Goal: Complete application form

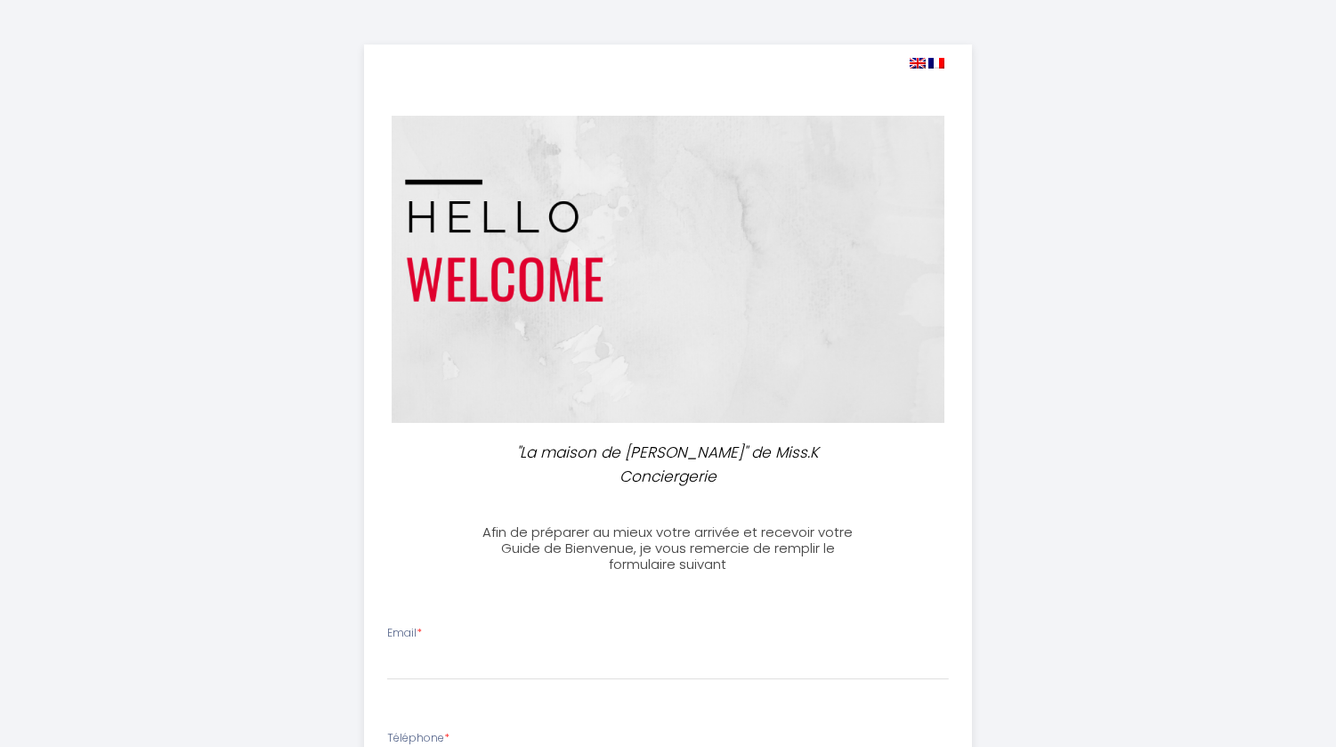
select select
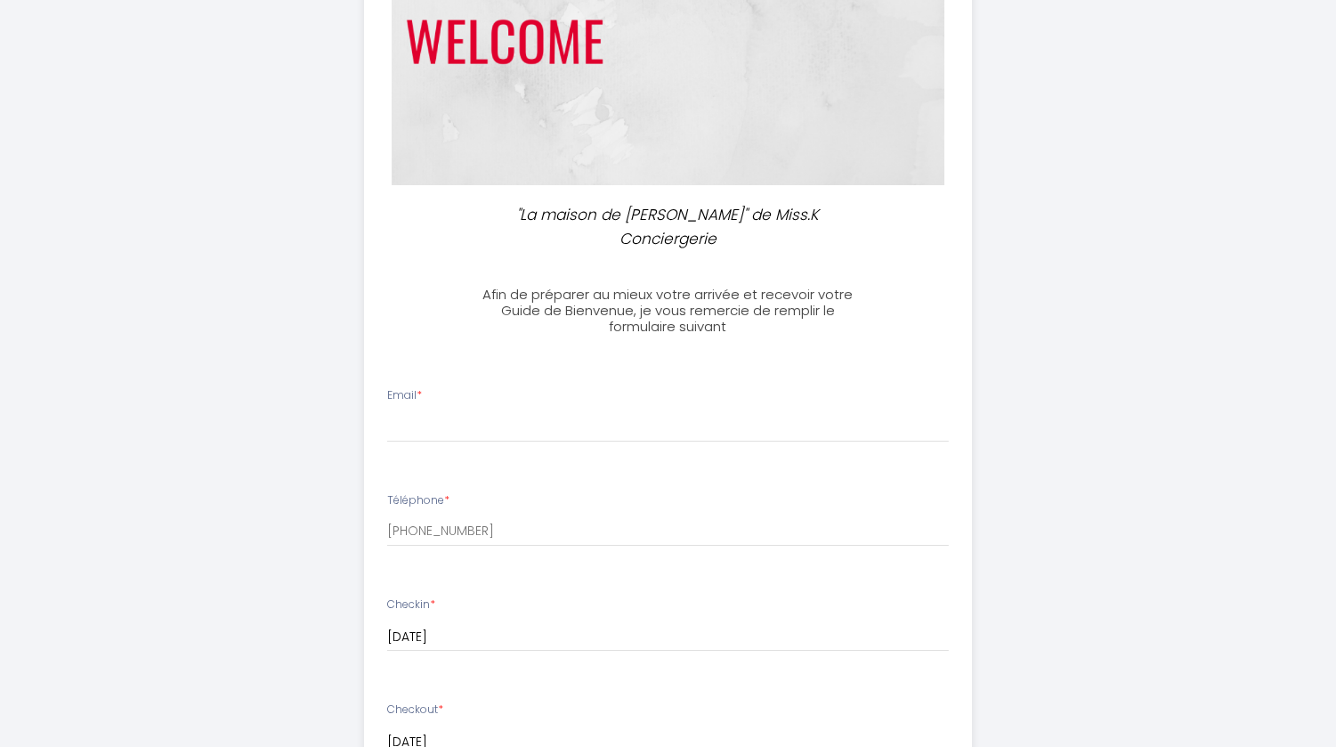
scroll to position [263, 0]
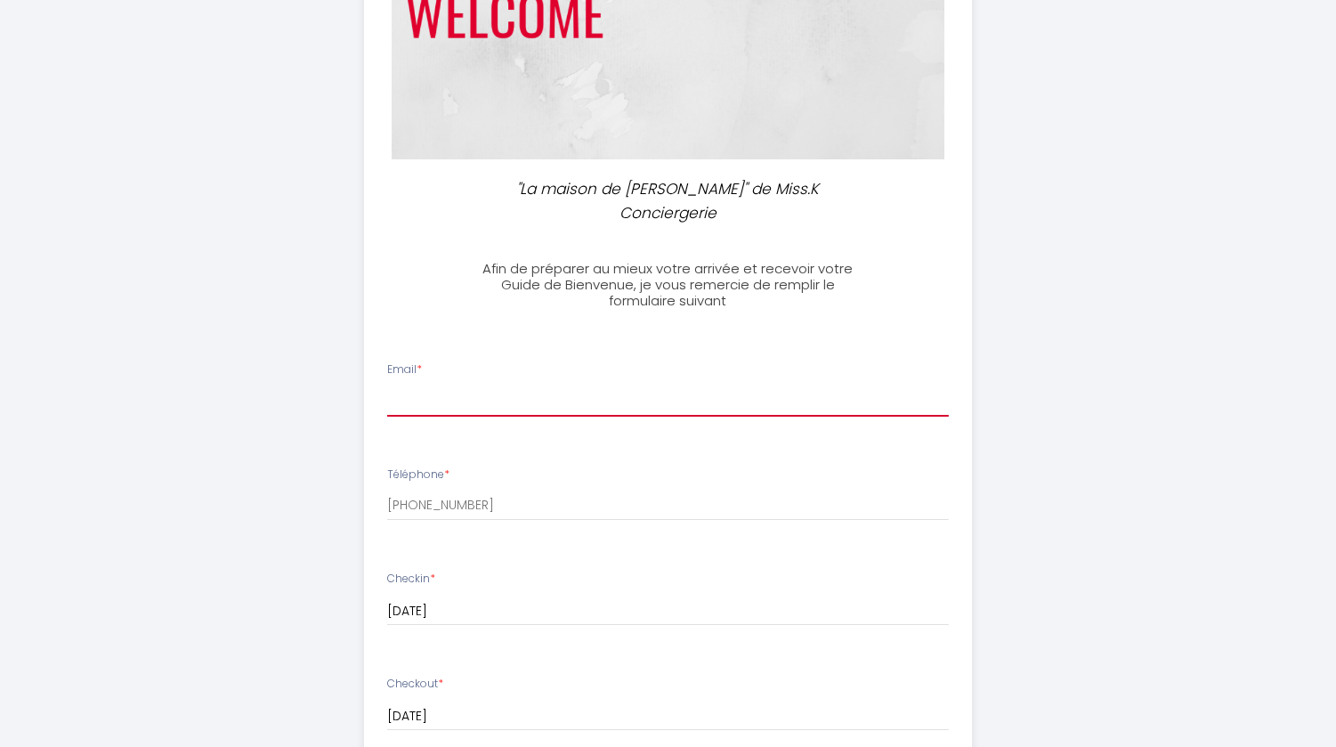
type input "[PERSON_NAME][EMAIL_ADDRESS][DOMAIN_NAME]"
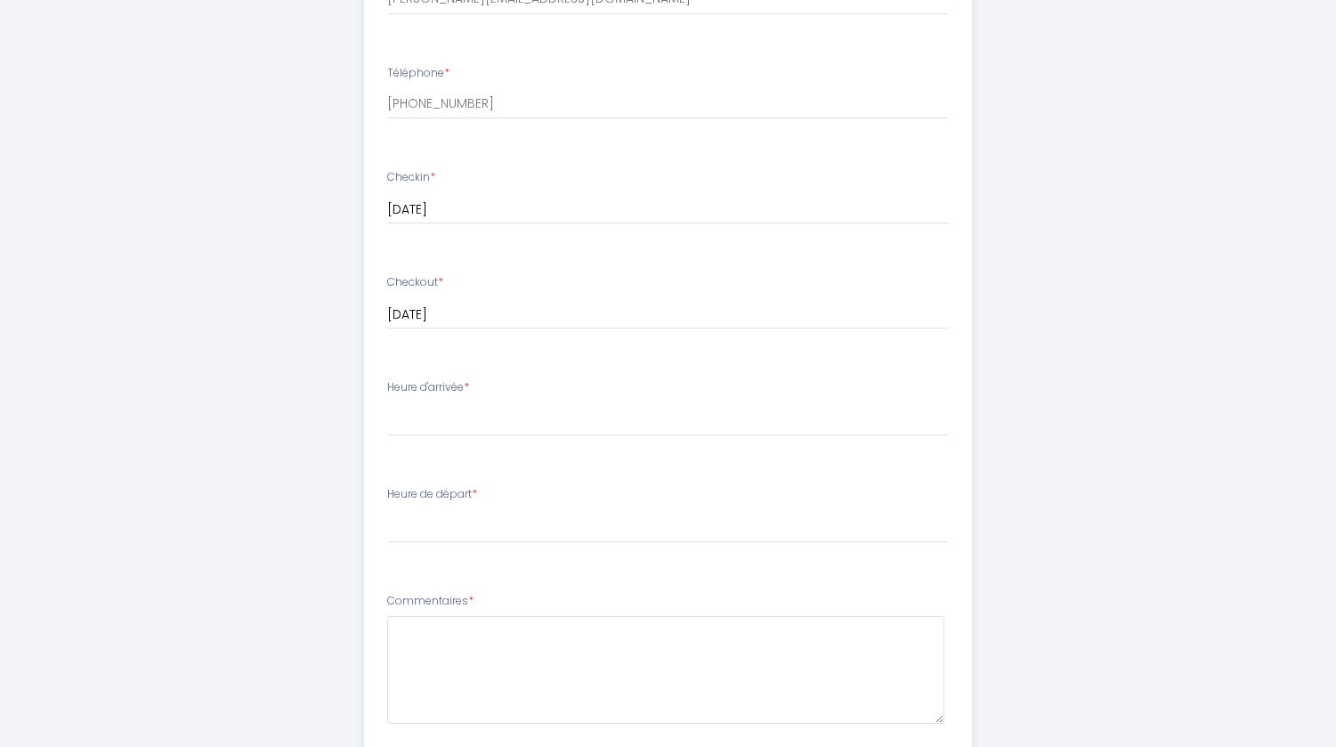
scroll to position [668, 0]
select select "18:00"
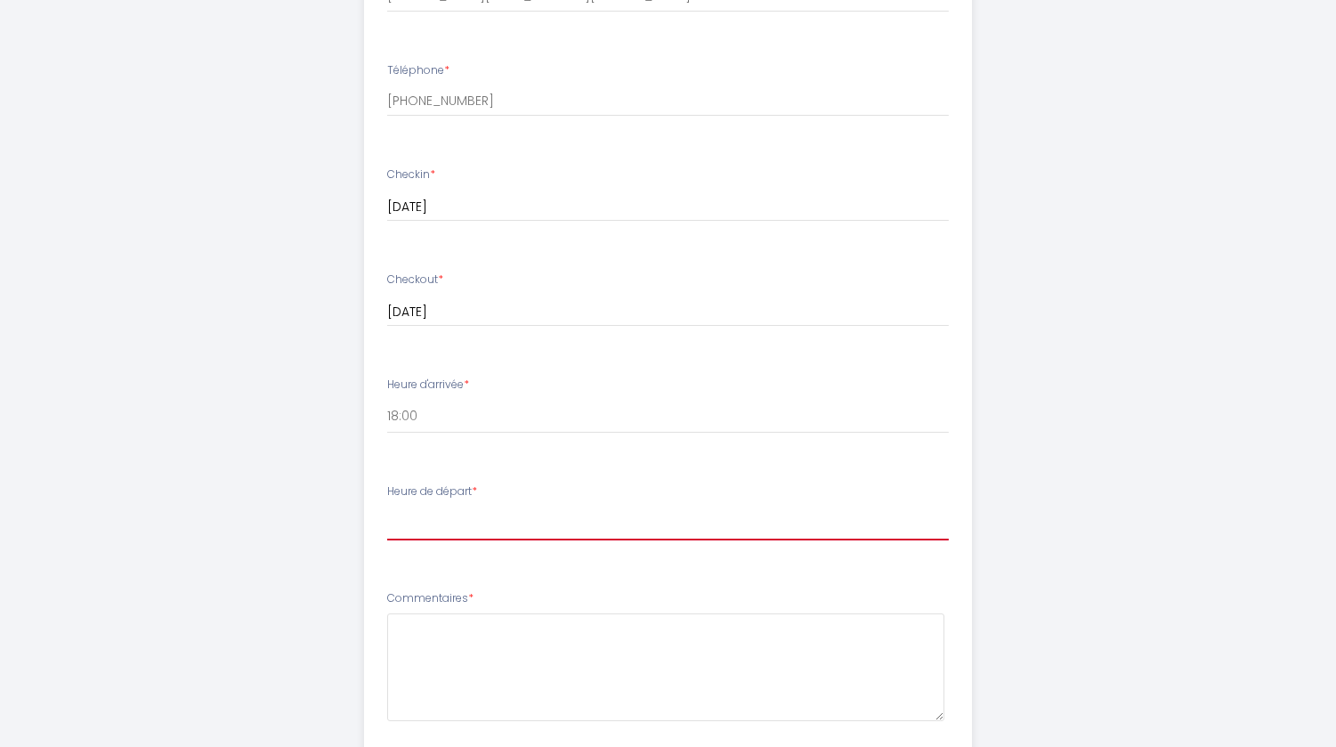
select select "11:00"
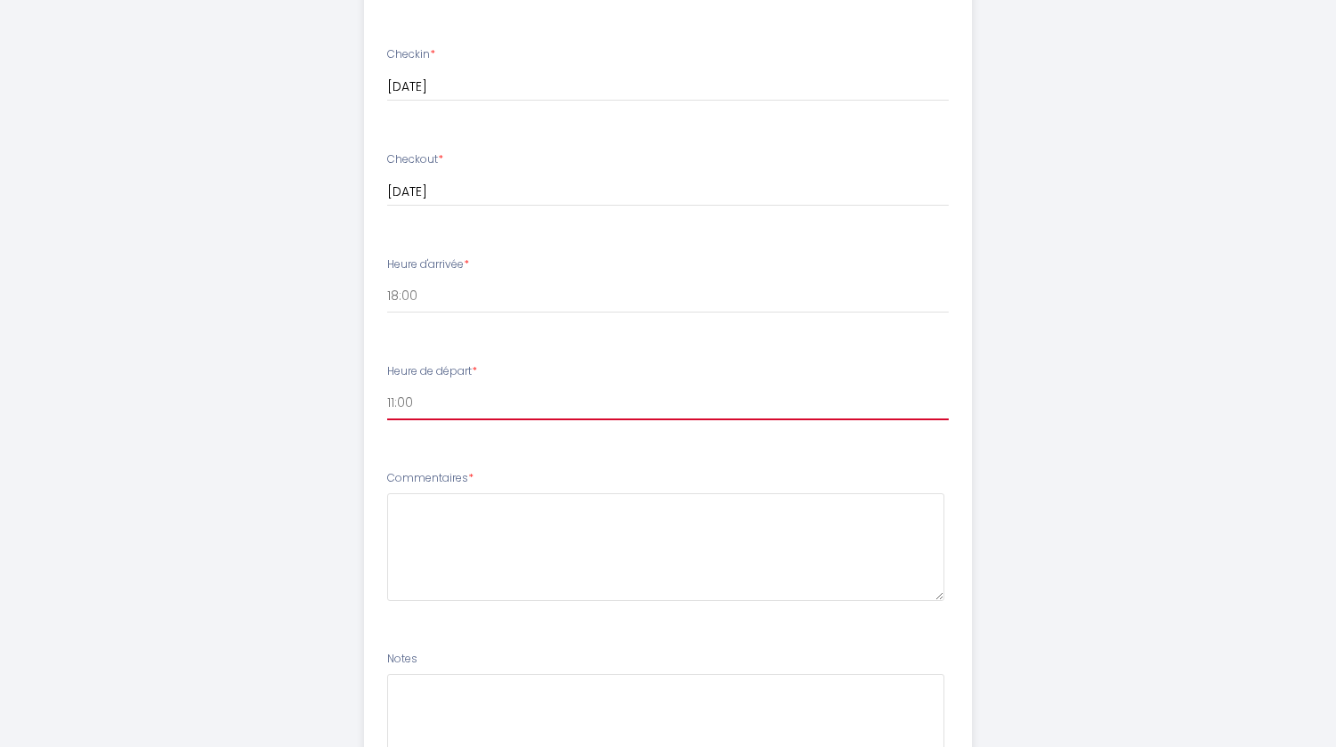
scroll to position [803, 0]
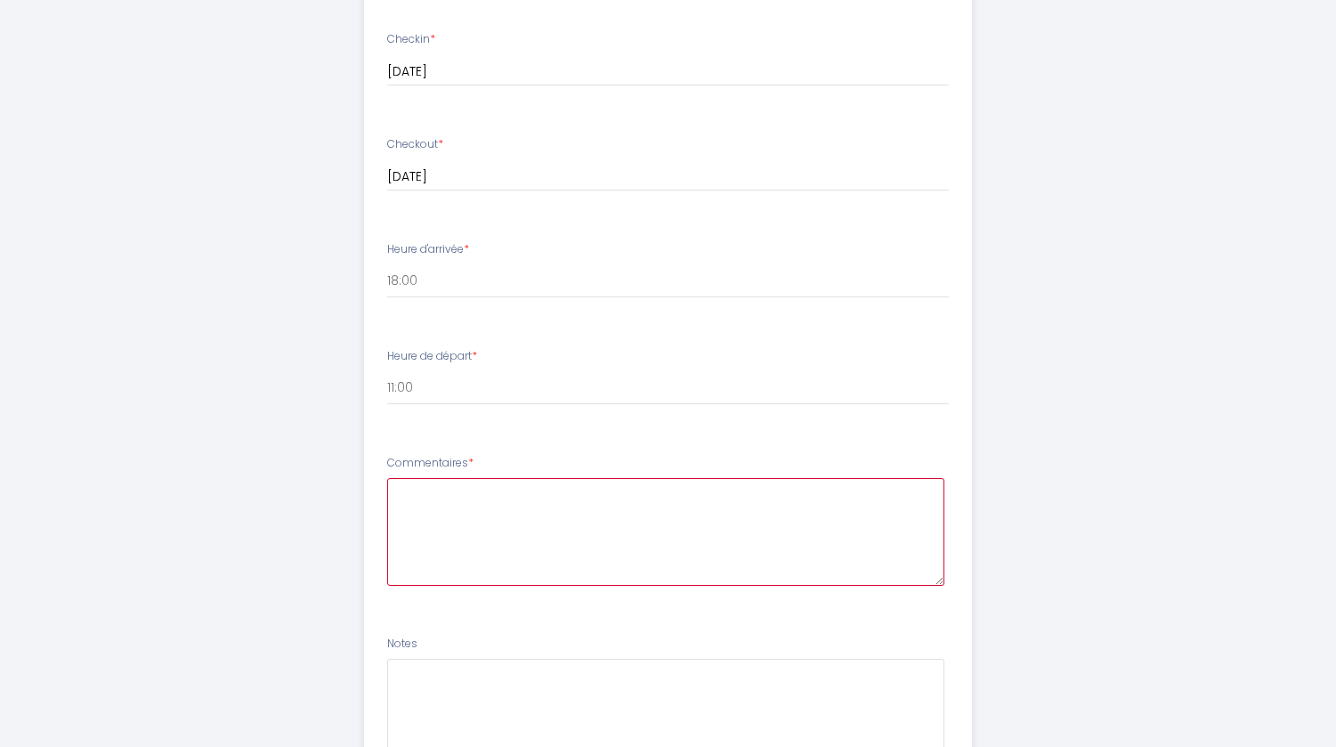
click at [460, 478] on textarea at bounding box center [665, 532] width 557 height 108
drag, startPoint x: 493, startPoint y: 464, endPoint x: 385, endPoint y: 457, distance: 108.8
click at [385, 457] on li "Commentaires * Je pense que nous allons arriver plus tard dans la soiree car no…" at bounding box center [668, 529] width 606 height 170
drag, startPoint x: 518, startPoint y: 479, endPoint x: 547, endPoint y: 471, distance: 29.6
click at [547, 478] on textarea "Bonjour, Nous allons arriver plus tard dans la soiree car notre train arrive à …" at bounding box center [665, 532] width 557 height 108
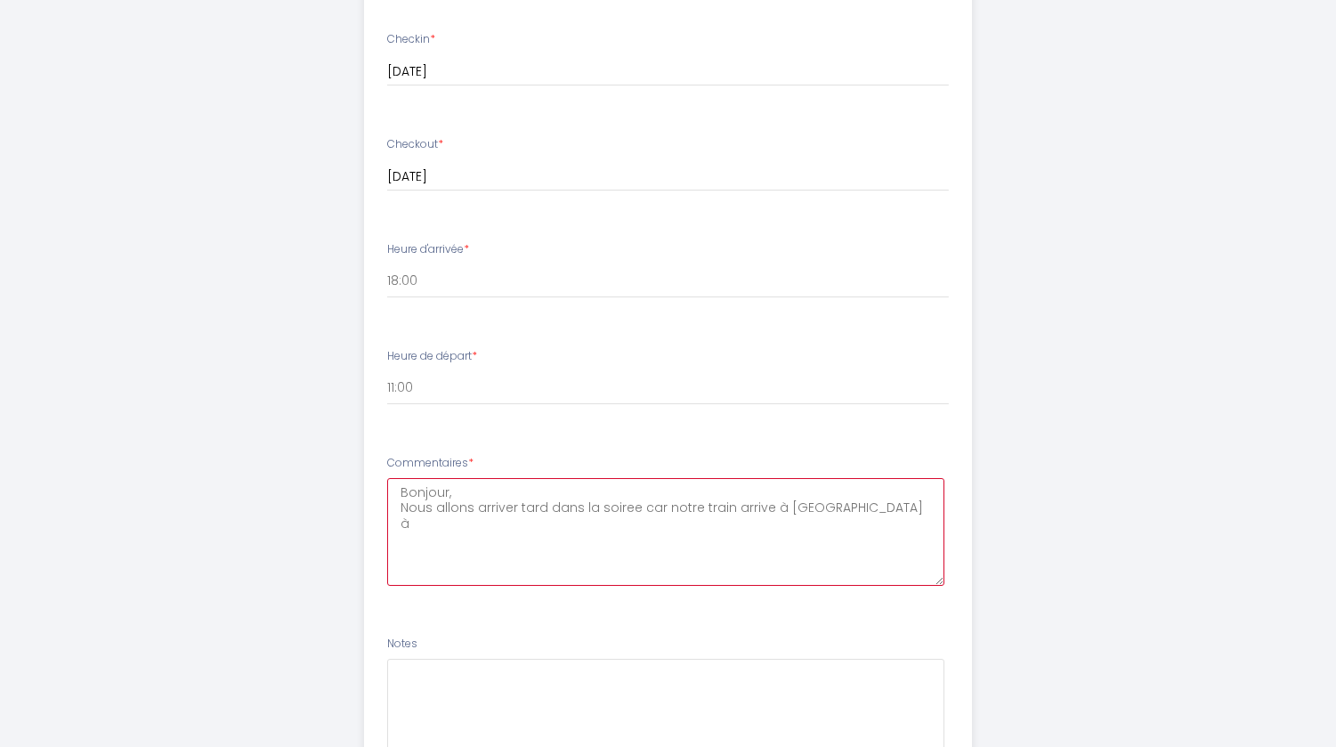
click at [853, 478] on textarea "Bonjour, Nous allons arriver tard dans la soiree car notre train arrive à [GEOG…" at bounding box center [665, 532] width 557 height 108
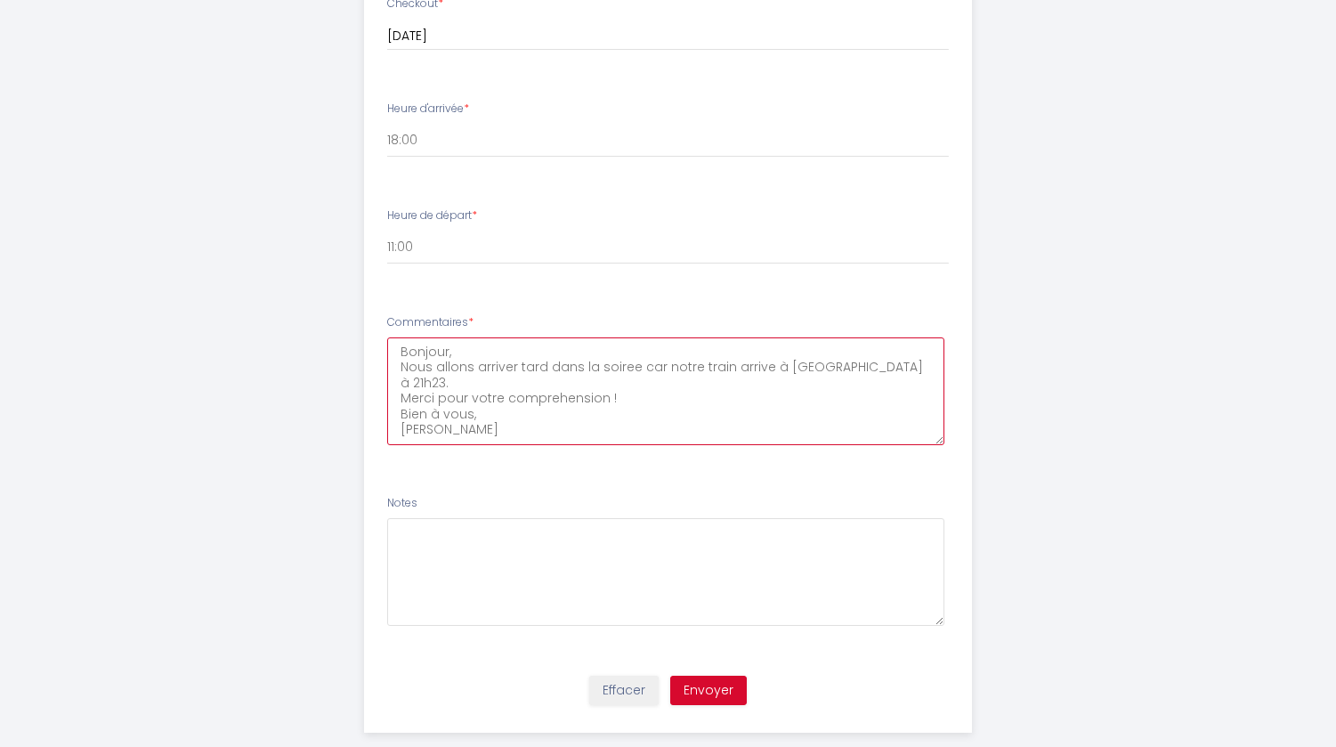
scroll to position [943, 0]
type textarea "Bonjour, Nous allons arriver tard dans la soiree car notre train arrive à [GEOG…"
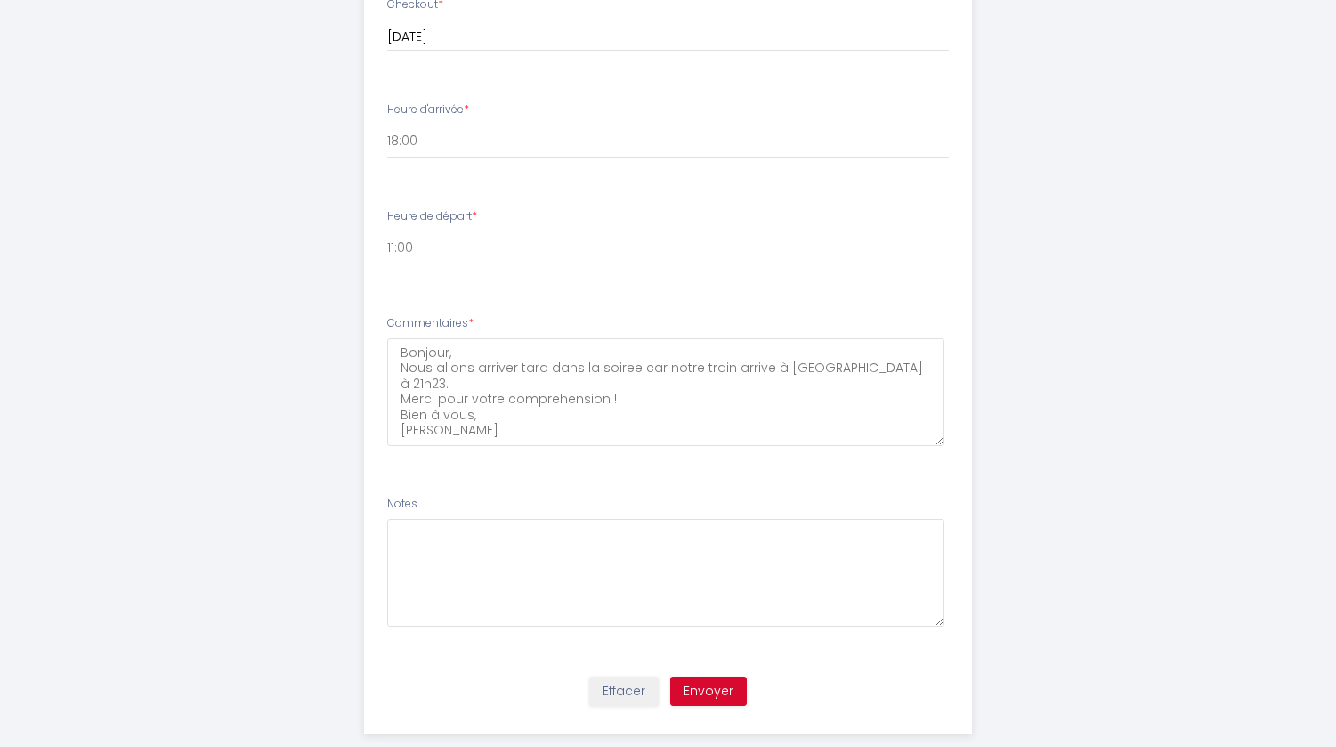
click at [709, 676] on button "Envoyer" at bounding box center [708, 691] width 77 height 30
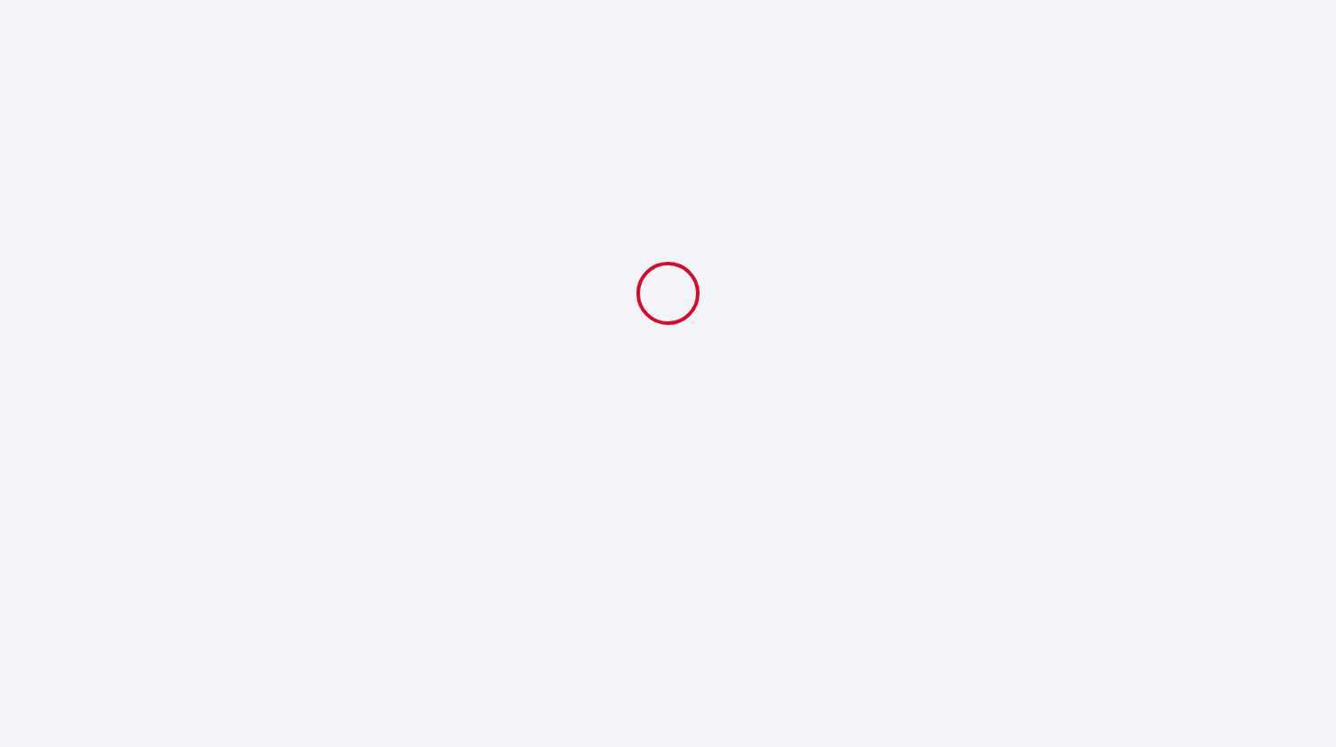
select select "18:00"
select select "11:00"
